Goal: Information Seeking & Learning: Learn about a topic

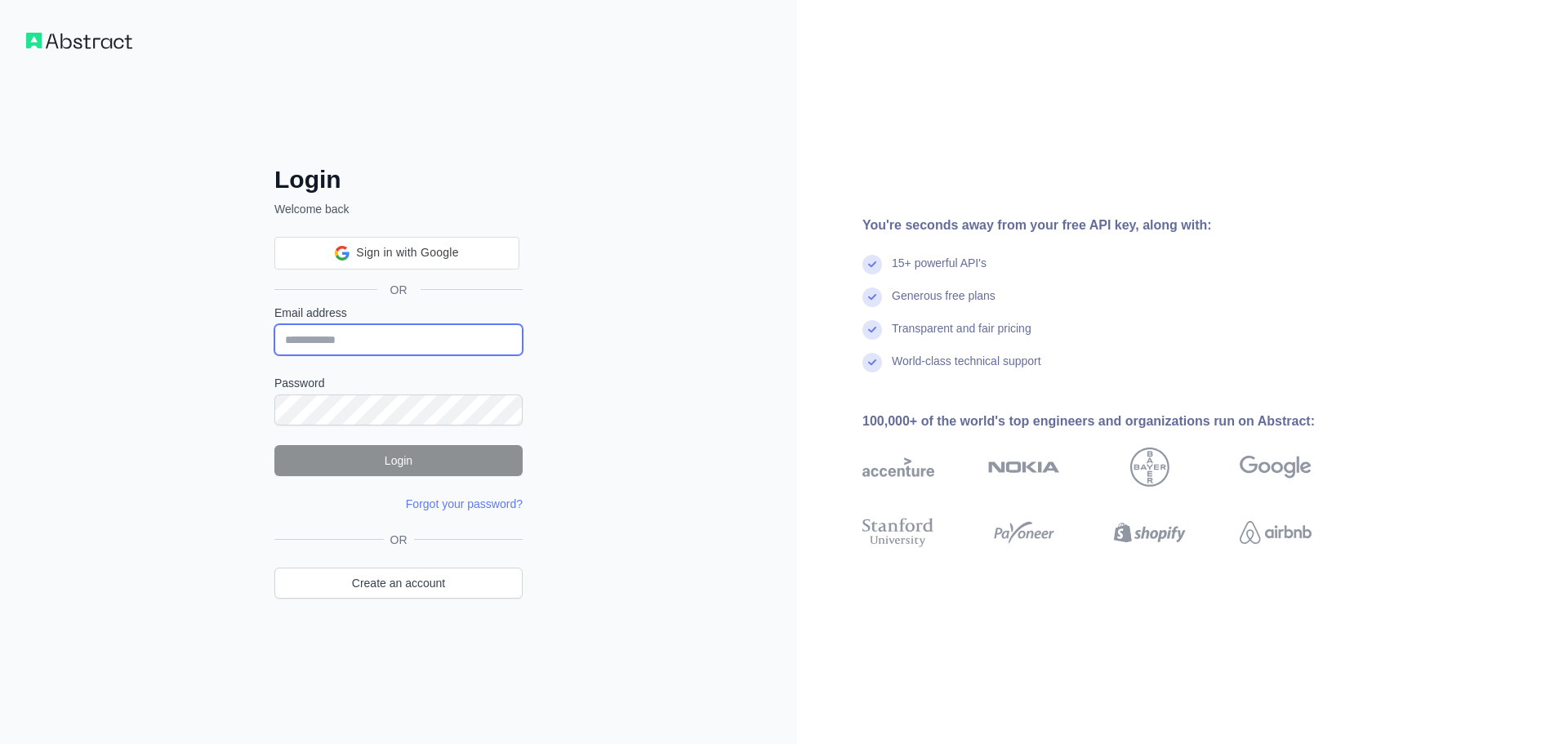
type input "**********"
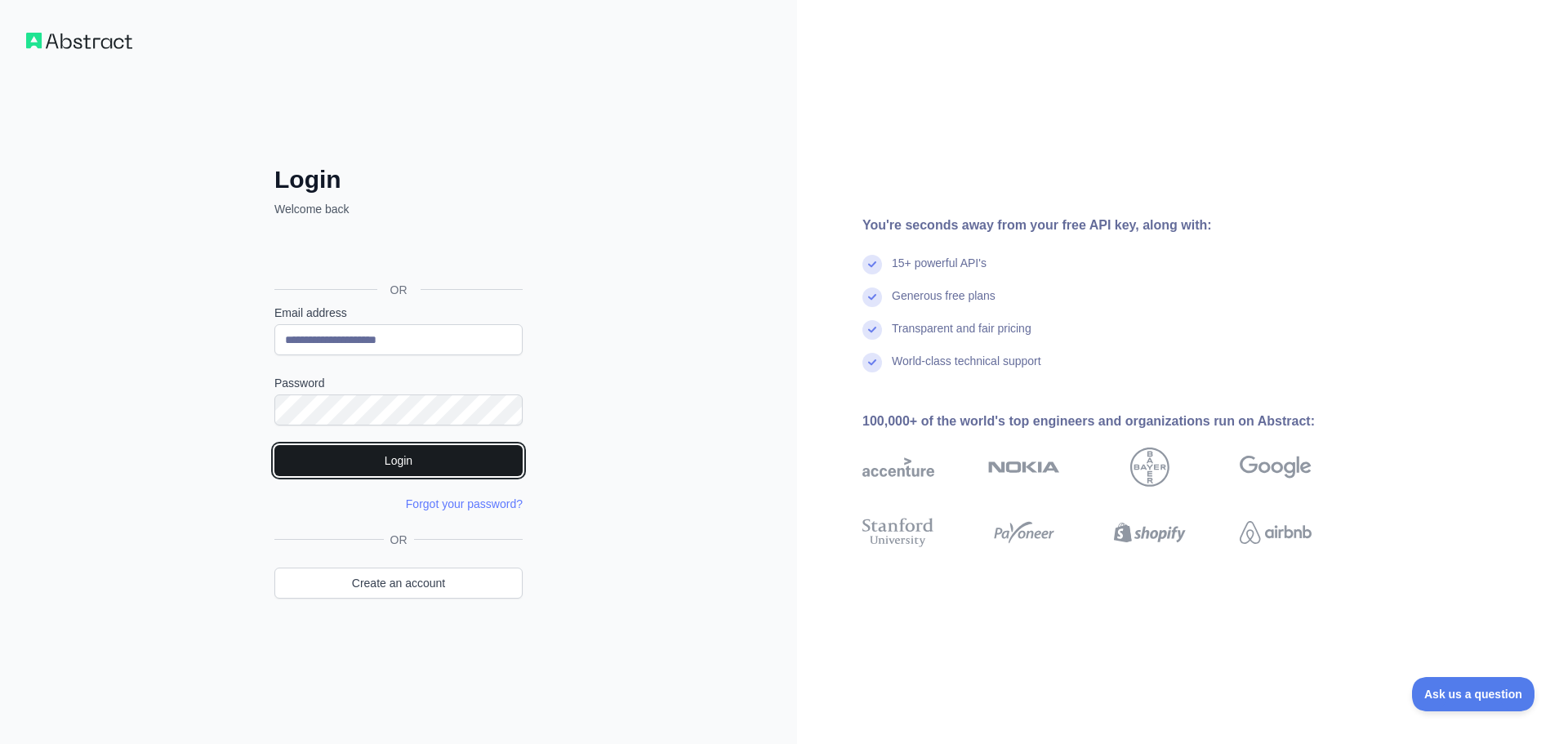
click at [404, 469] on button "Login" at bounding box center [398, 460] width 248 height 31
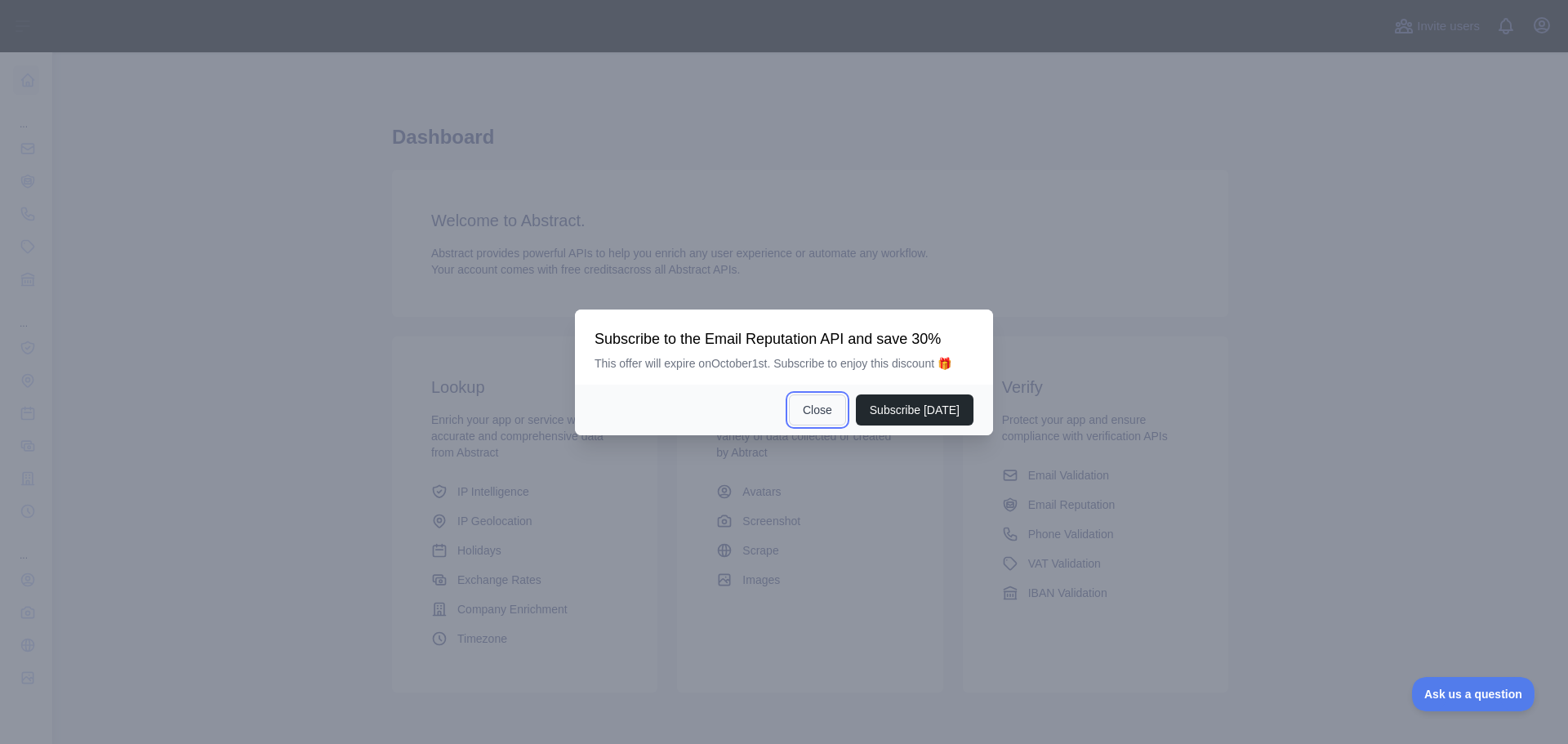
click at [830, 415] on button "Close" at bounding box center [817, 409] width 57 height 31
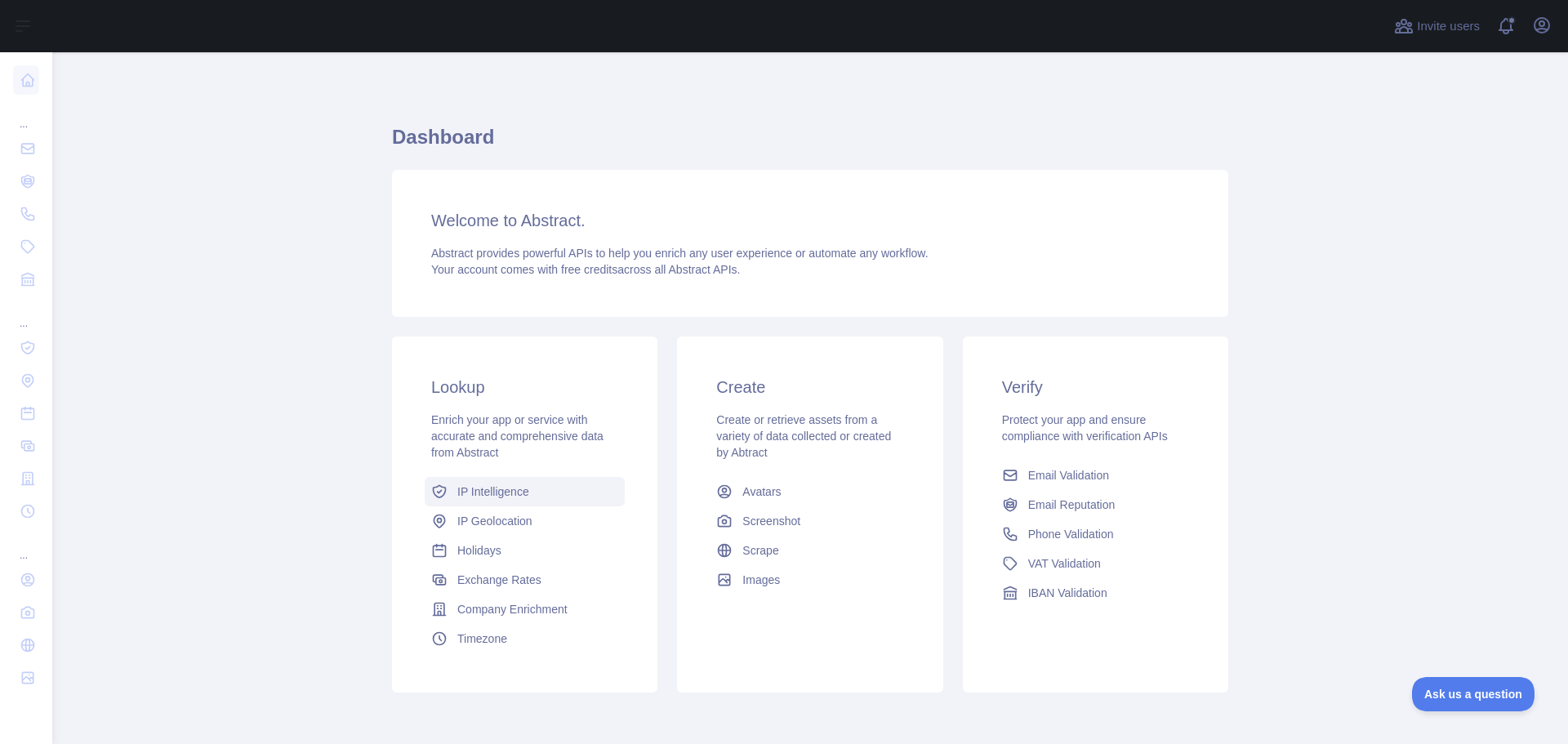
click at [459, 500] on link "IP Intelligence" at bounding box center [525, 491] width 200 height 30
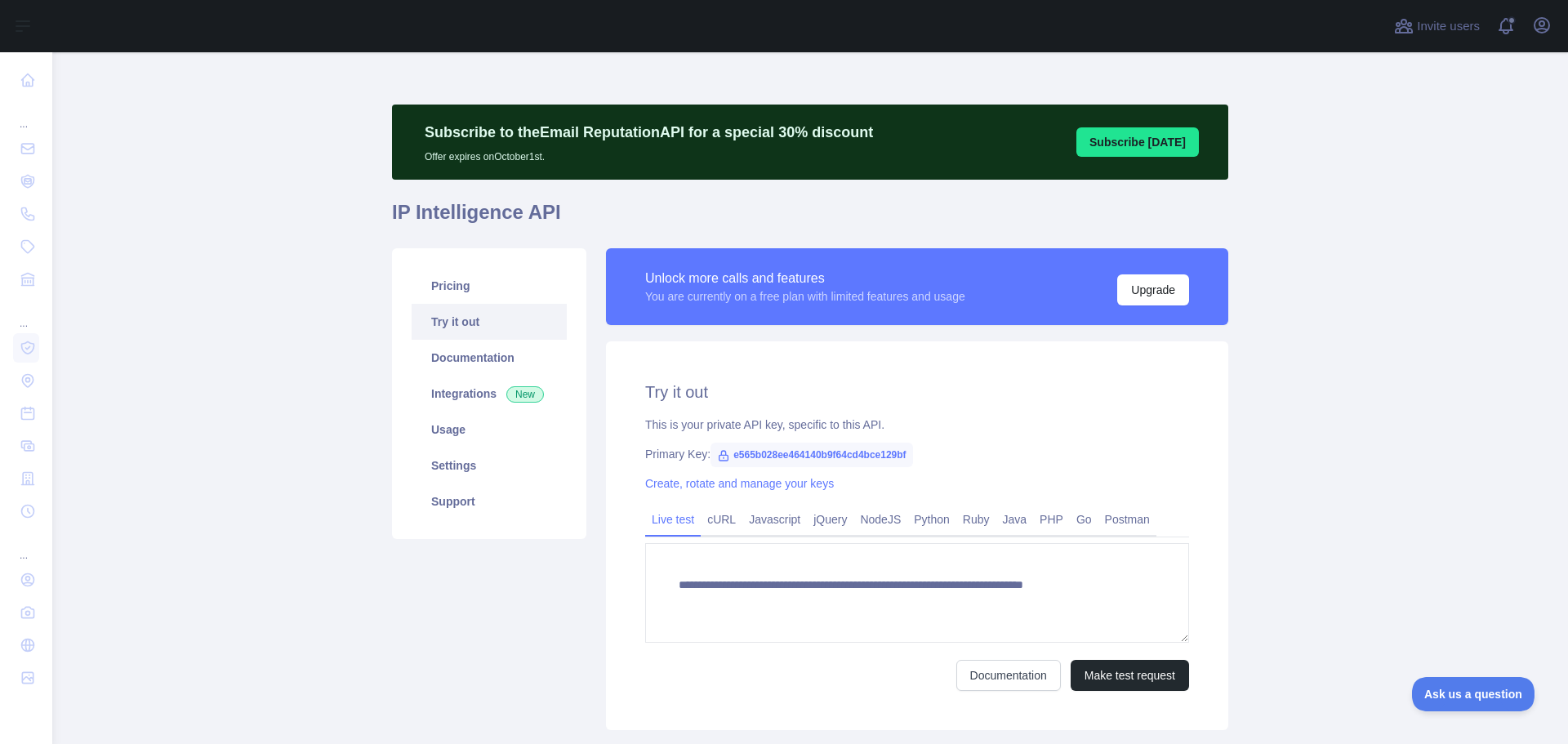
type textarea "**********"
click at [1132, 678] on button "Make test request" at bounding box center [1130, 675] width 119 height 31
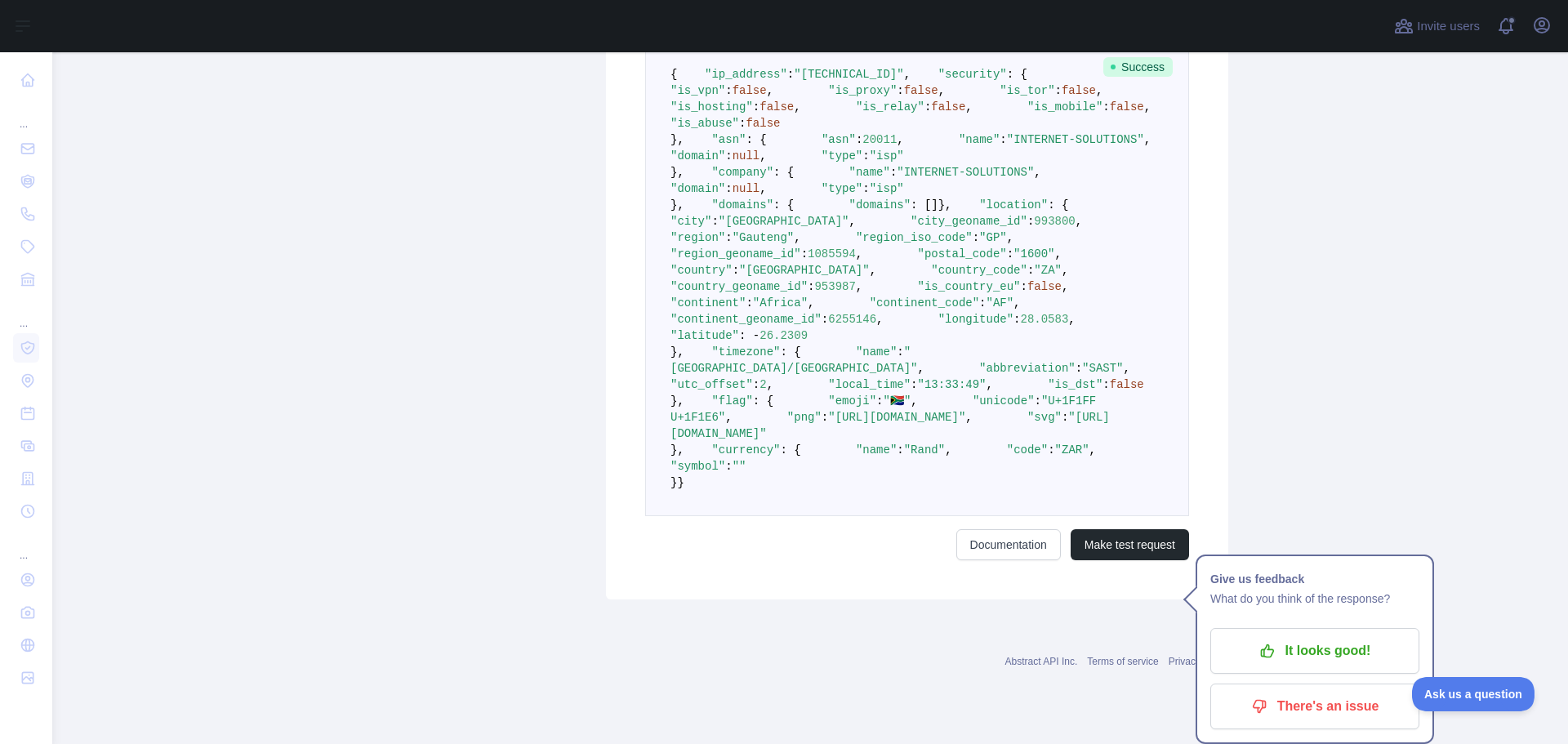
scroll to position [867, 0]
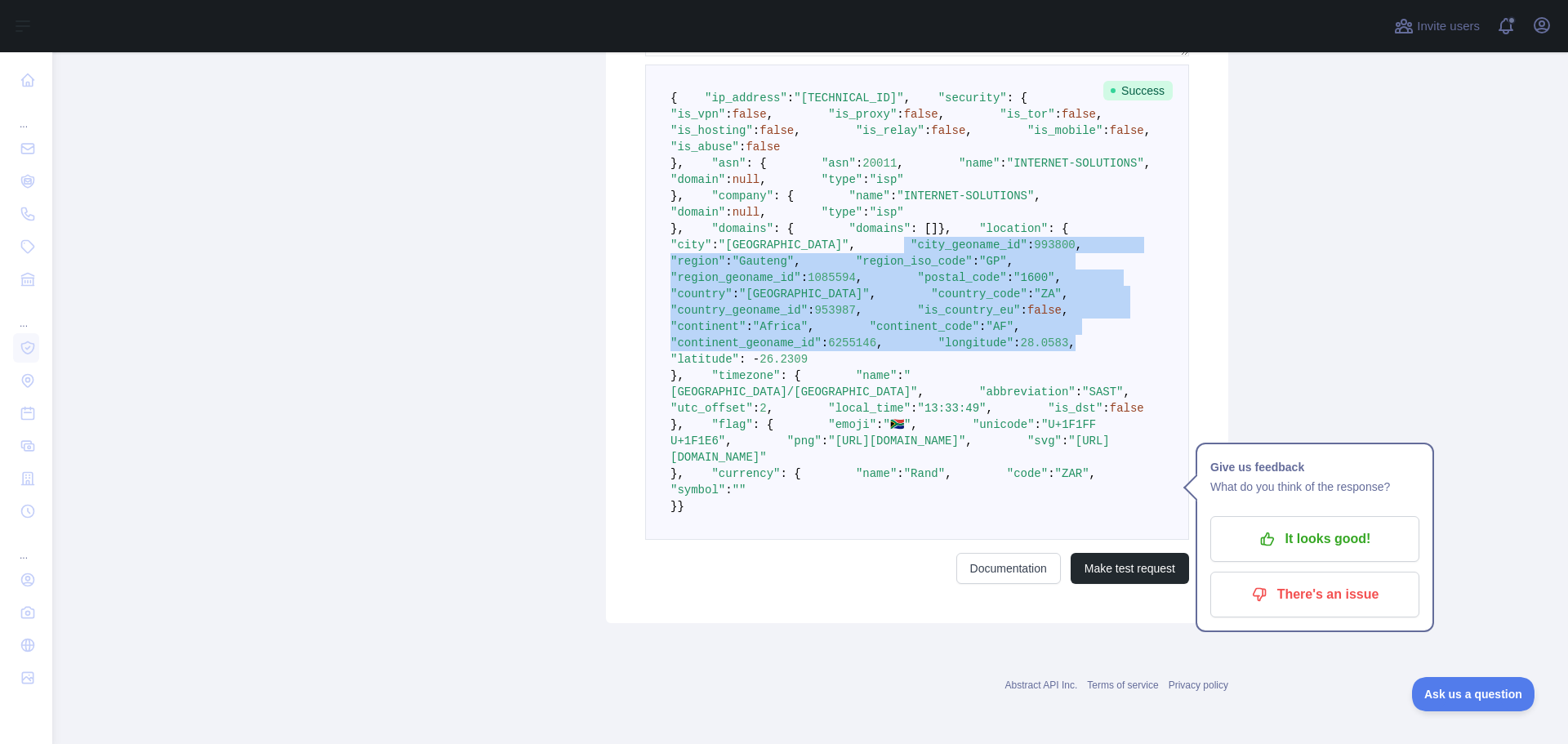
drag, startPoint x: 711, startPoint y: 253, endPoint x: 955, endPoint y: 457, distance: 318.0
click at [955, 457] on pre "{ "ip_address" : "[TECHNICAL_ID]" , "security" : { "is_vpn" : false , "is_proxy…" at bounding box center [917, 302] width 544 height 475
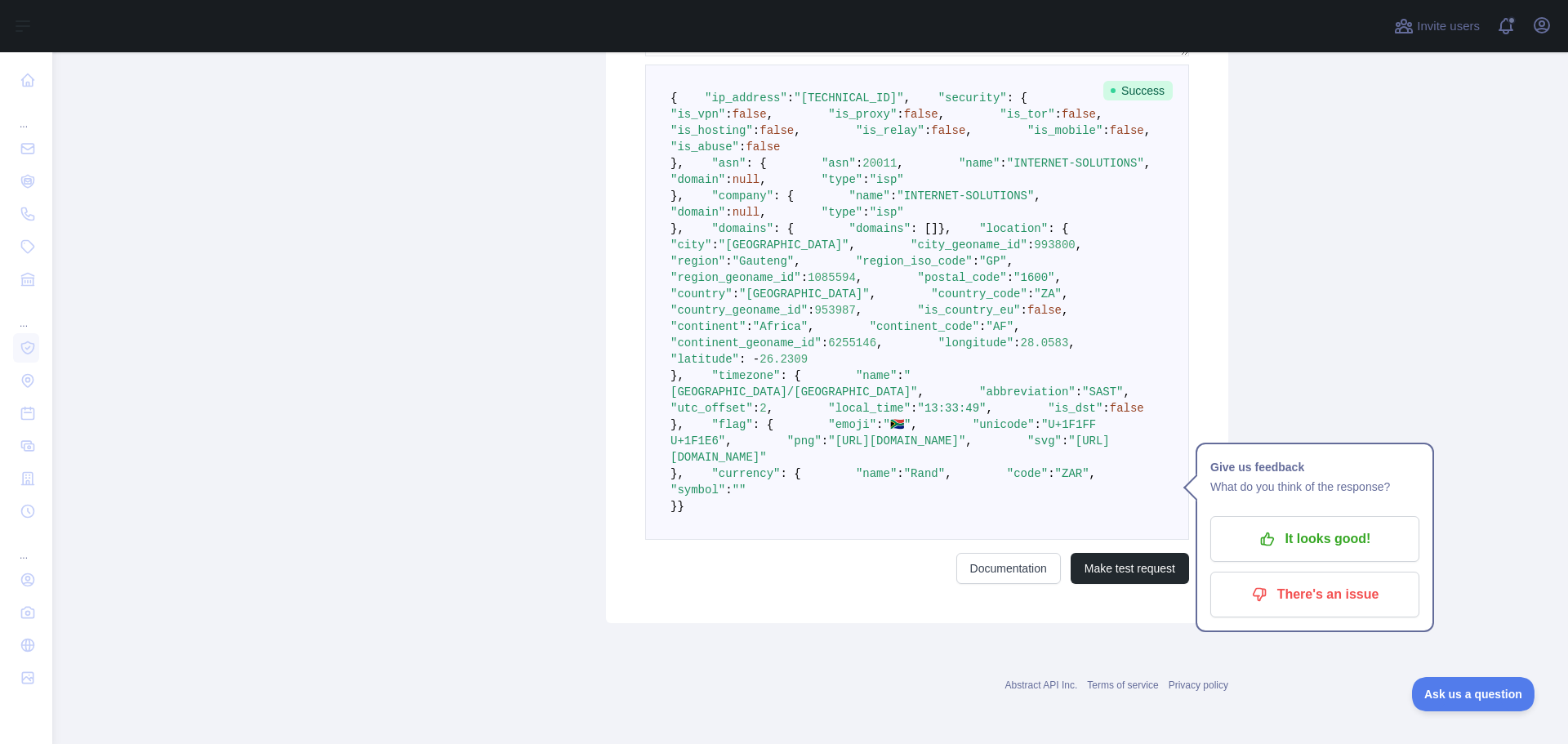
click at [956, 478] on pre "{ "ip_address" : "[TECHNICAL_ID]" , "security" : { "is_vpn" : false , "is_proxy…" at bounding box center [917, 302] width 544 height 475
drag, startPoint x: 709, startPoint y: 487, endPoint x: 691, endPoint y: 228, distance: 259.6
click at [691, 228] on pre "{ "ip_address" : "[TECHNICAL_ID]" , "security" : { "is_vpn" : false , "is_proxy…" at bounding box center [917, 302] width 544 height 475
click at [750, 491] on pre "{ "ip_address" : "[TECHNICAL_ID]" , "security" : { "is_vpn" : false , "is_proxy…" at bounding box center [917, 302] width 544 height 475
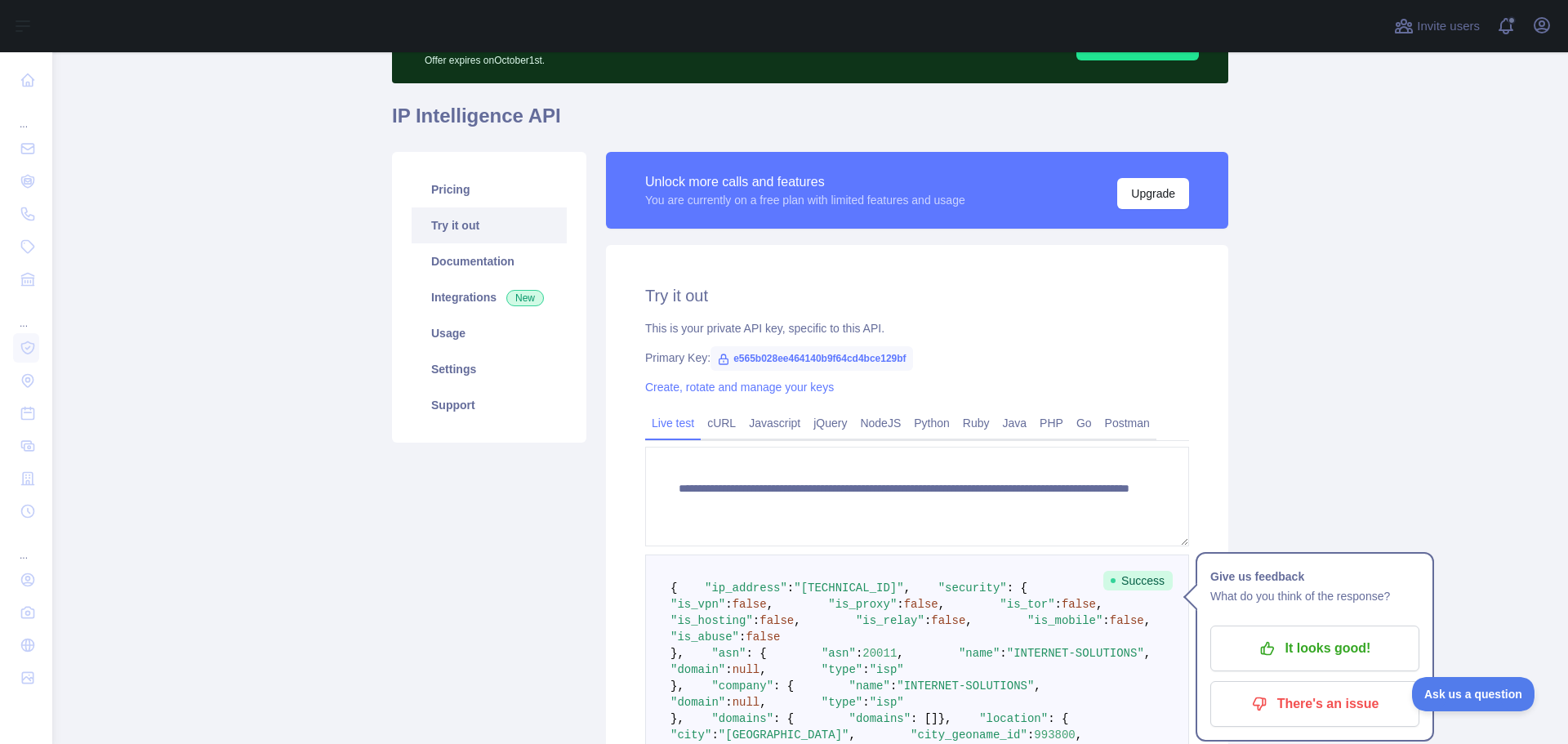
scroll to position [94, 0]
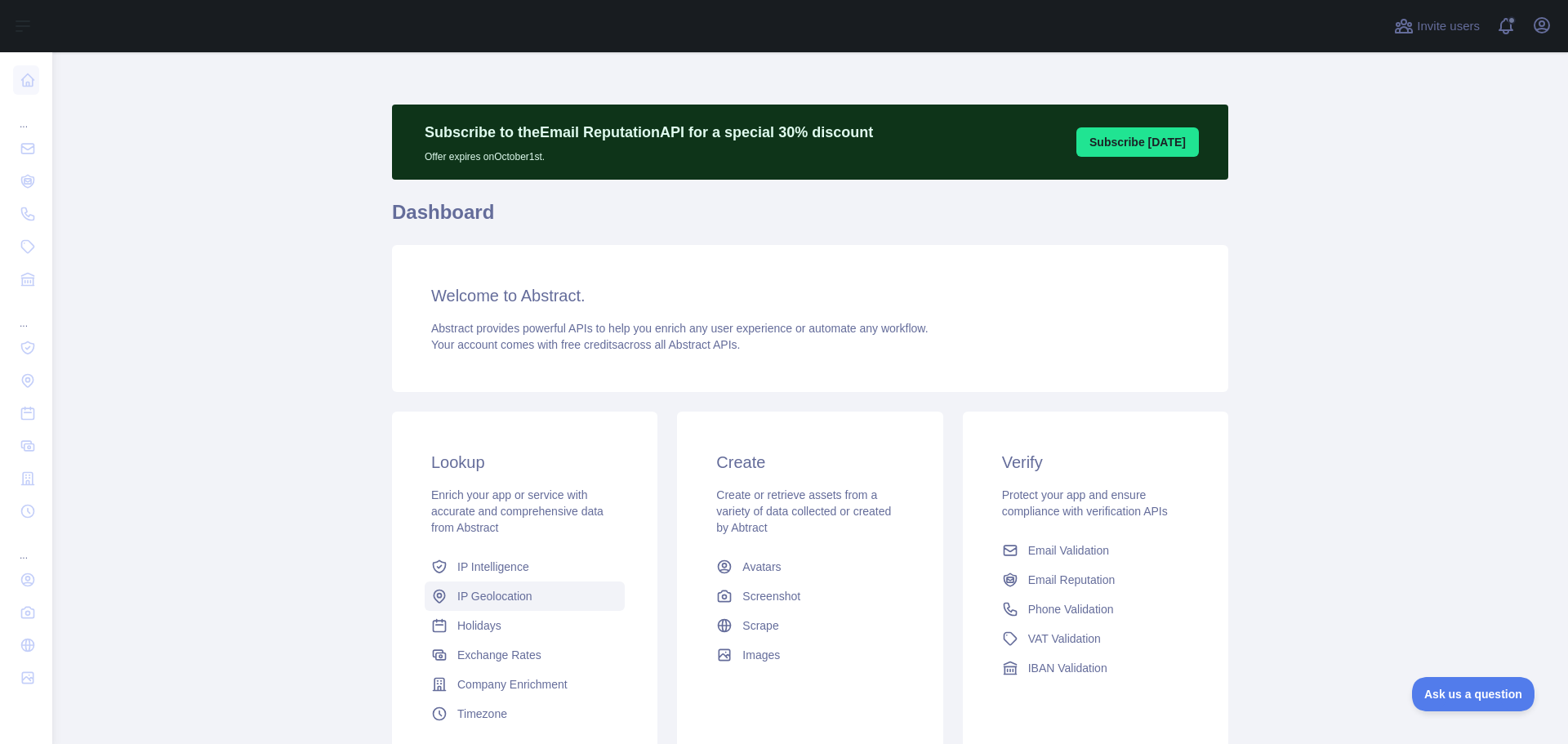
click at [481, 601] on span "IP Geolocation" at bounding box center [495, 596] width 75 height 16
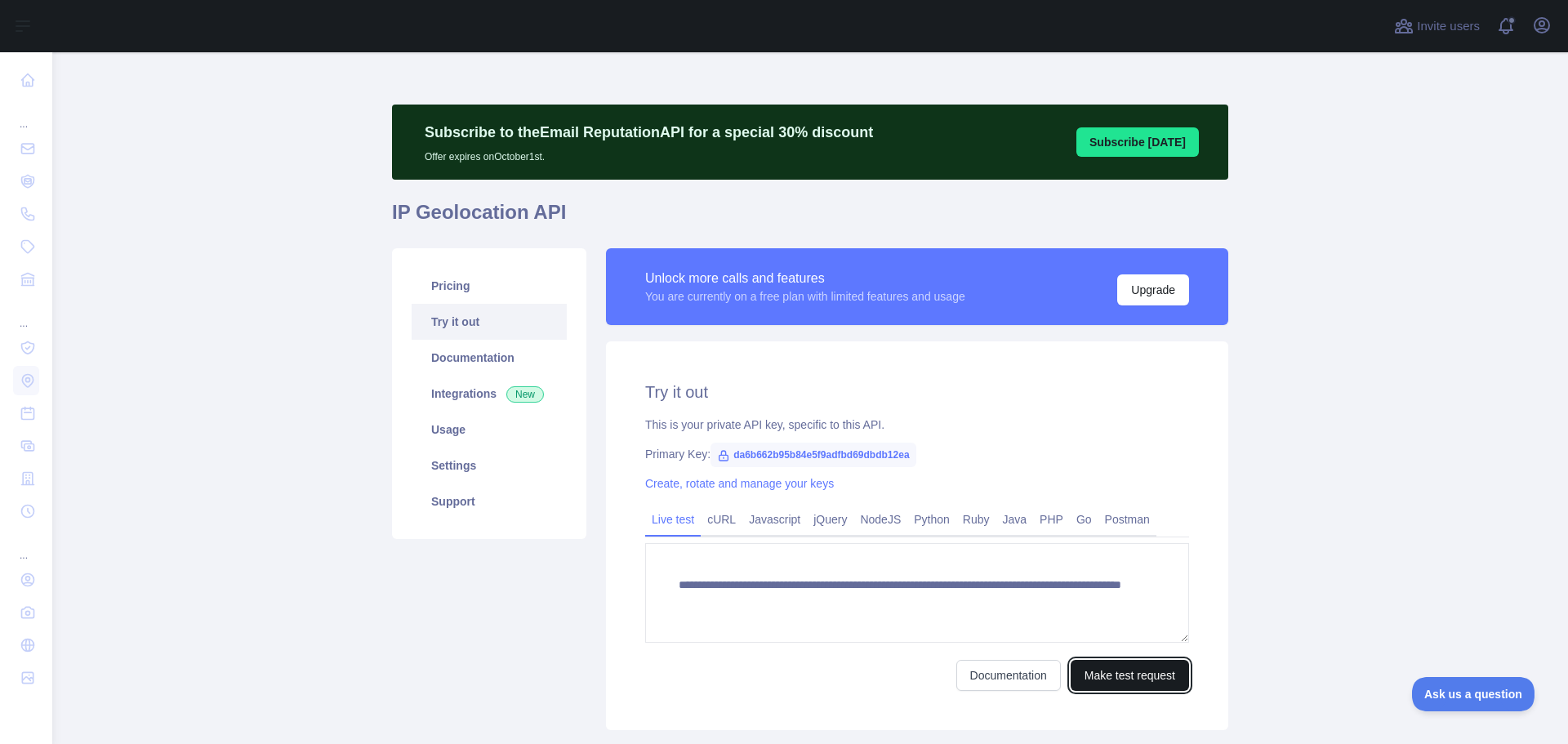
click at [1107, 671] on button "Make test request" at bounding box center [1130, 675] width 119 height 31
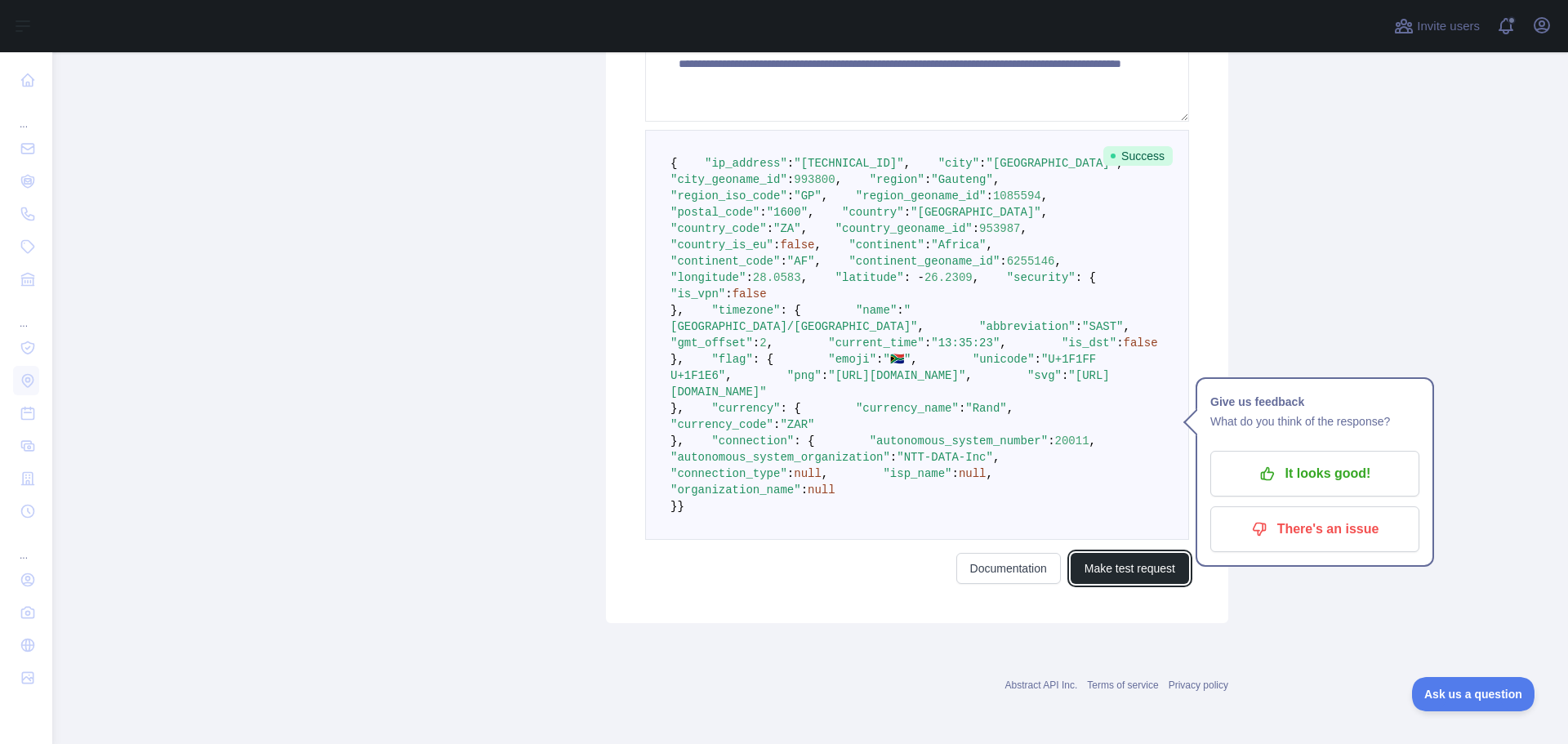
scroll to position [789, 0]
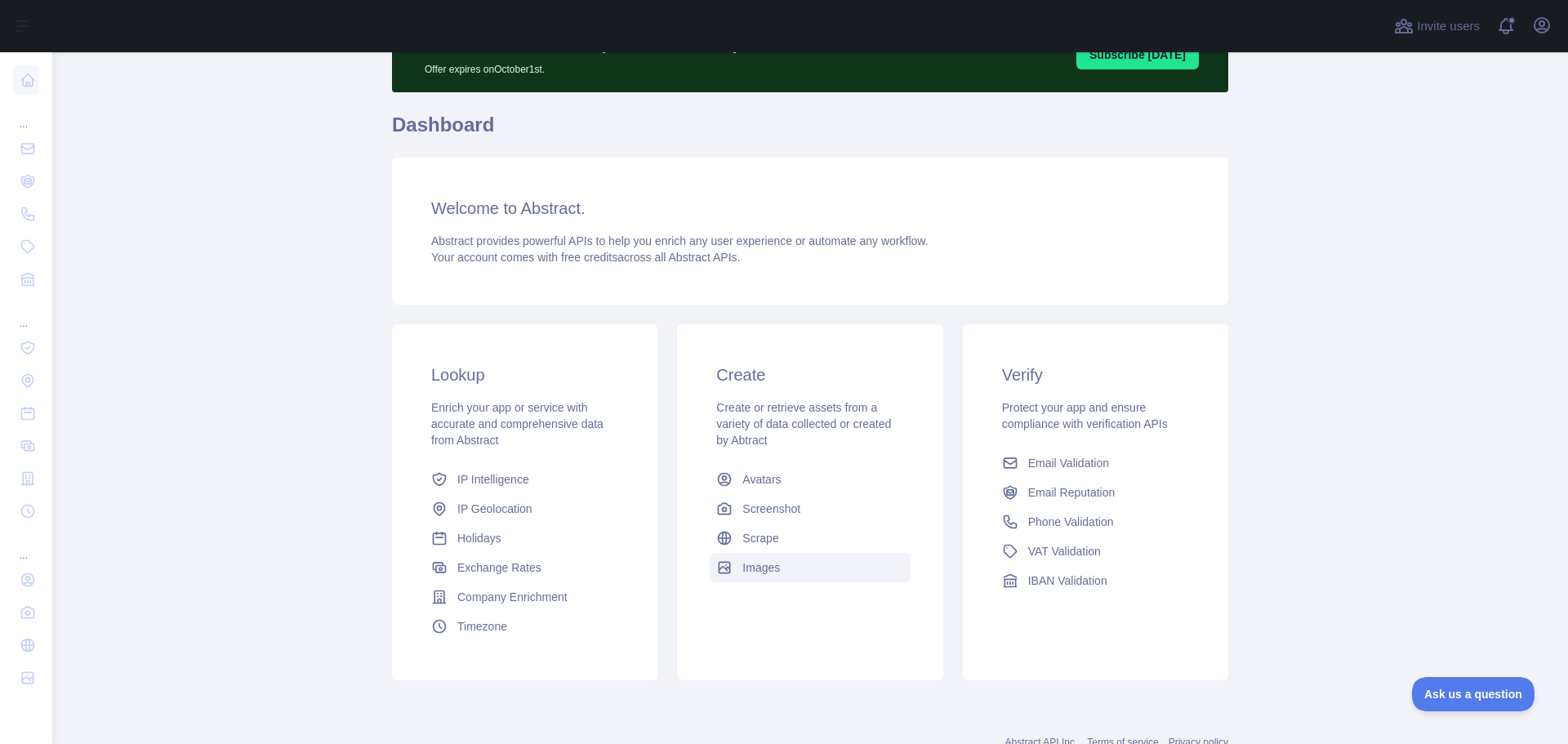
scroll to position [145, 0]
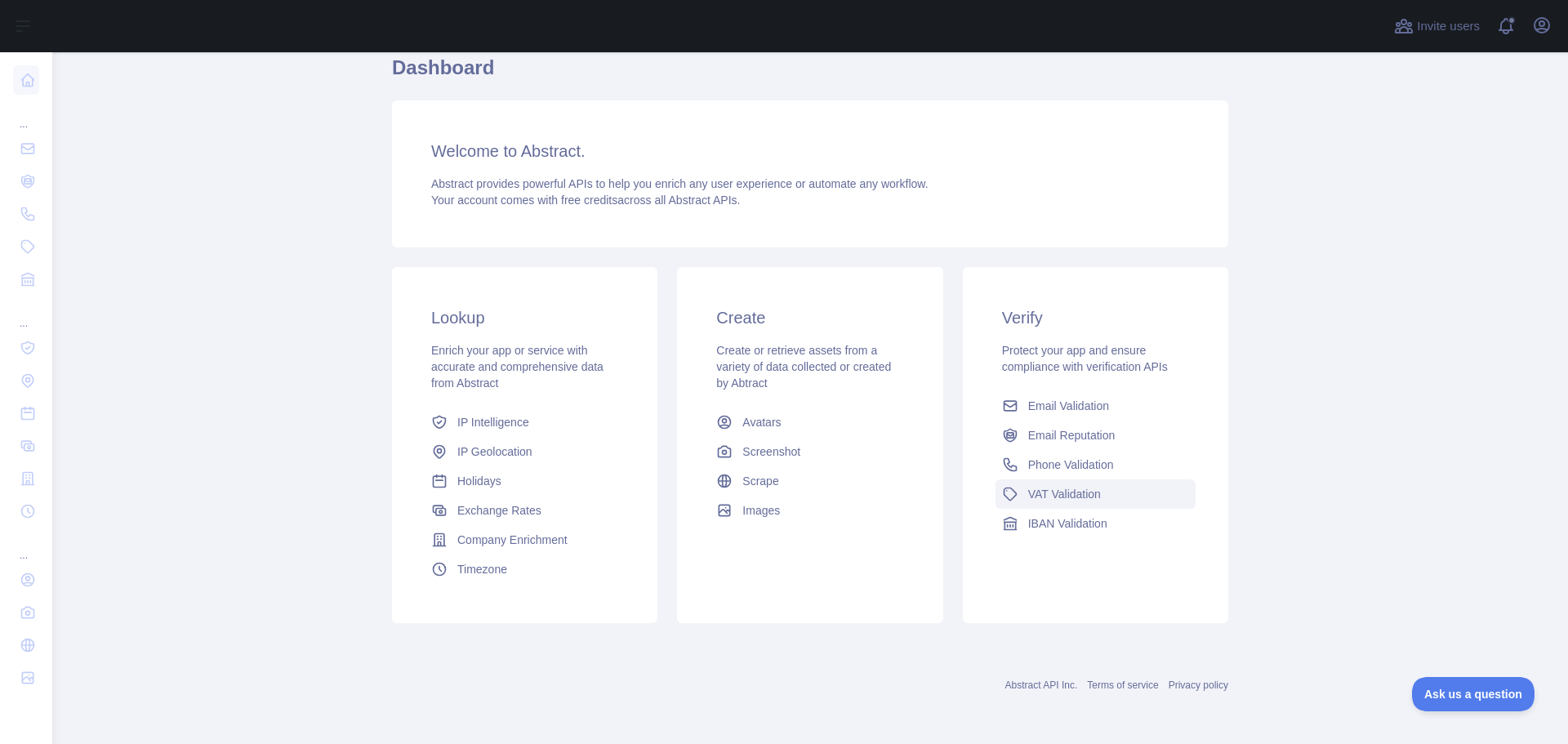
click at [1073, 494] on span "VAT Validation" at bounding box center [1065, 493] width 73 height 16
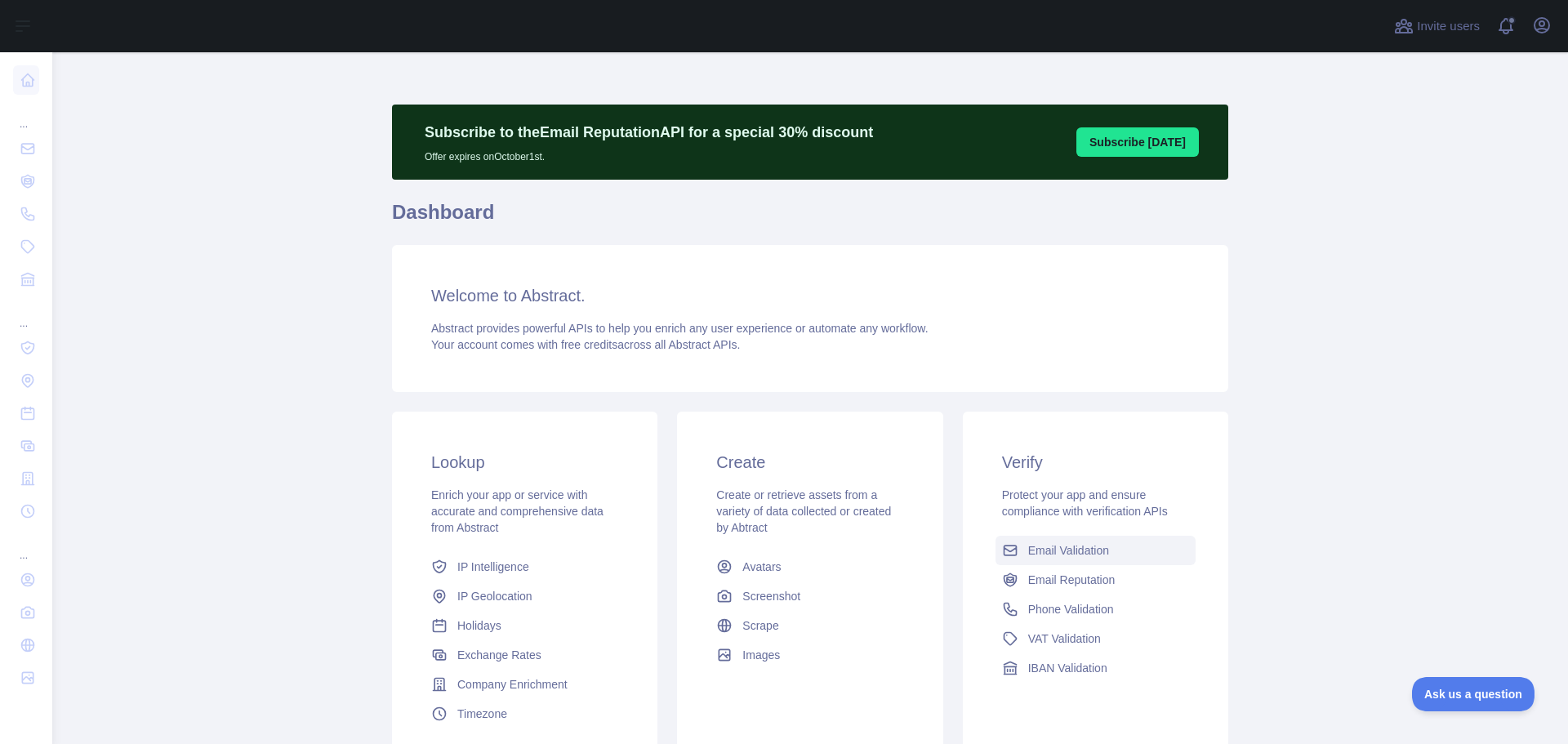
click at [1071, 552] on span "Email Validation" at bounding box center [1068, 550] width 81 height 16
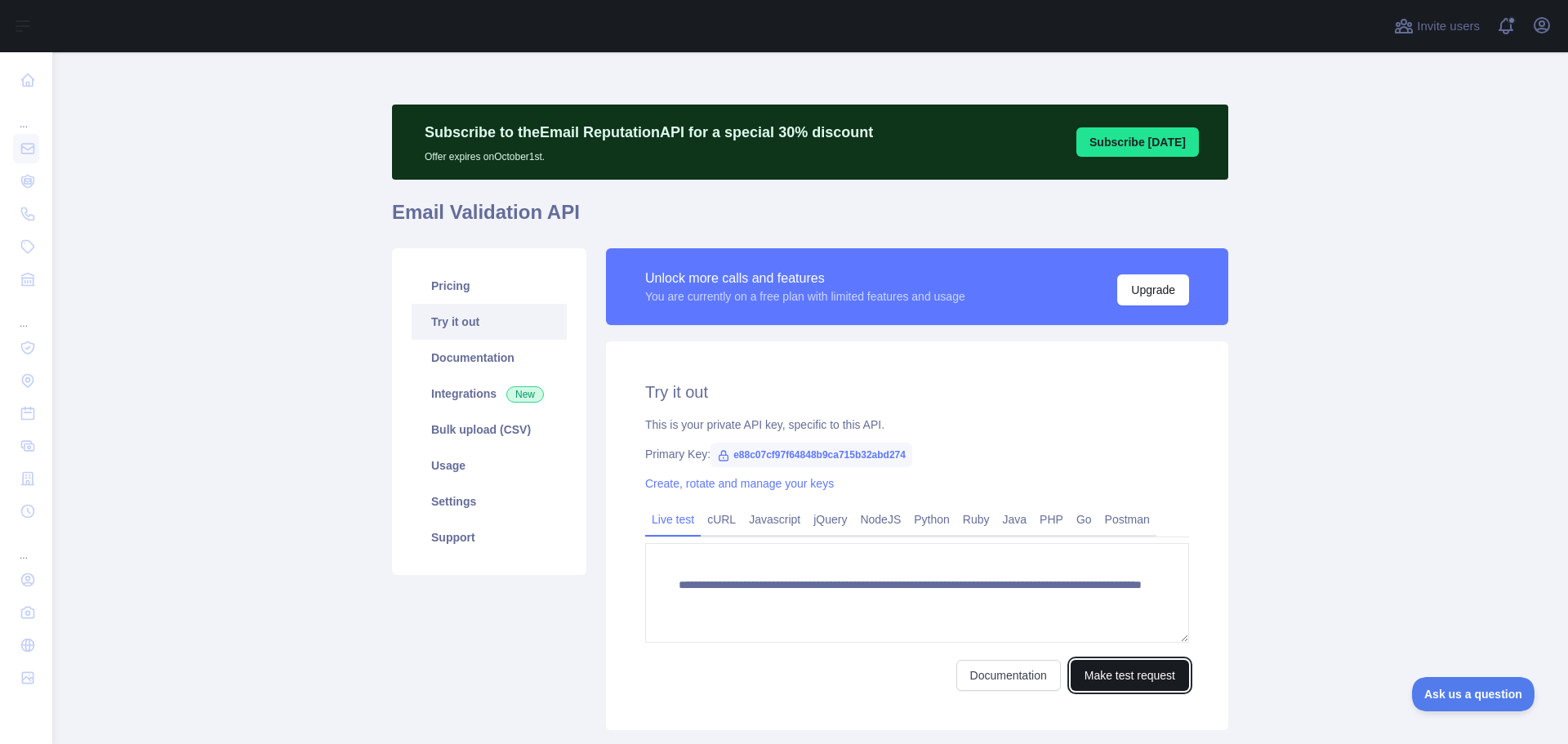
click at [1140, 680] on button "Make test request" at bounding box center [1130, 675] width 119 height 31
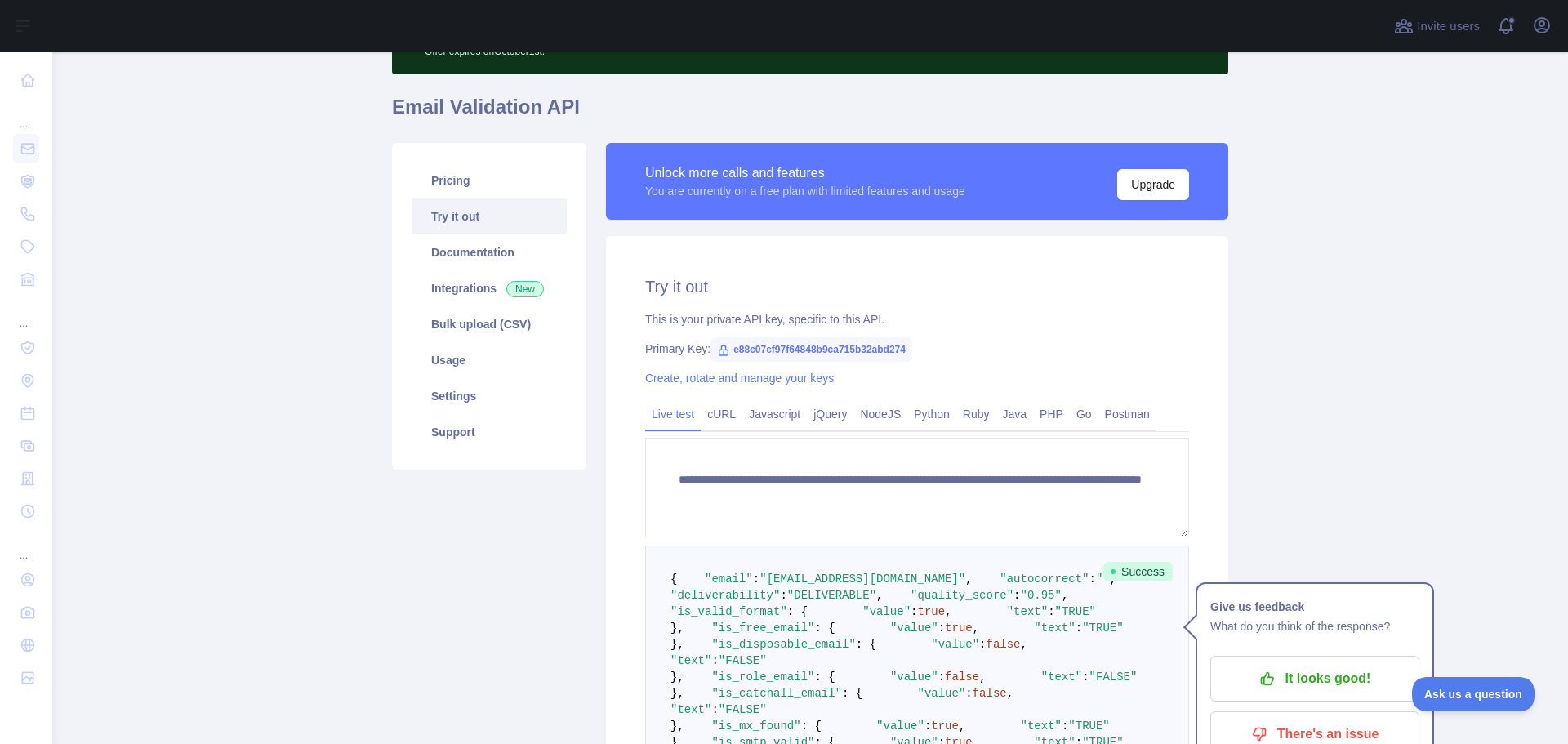
scroll to position [92, 0]
